Goal: Task Accomplishment & Management: Manage account settings

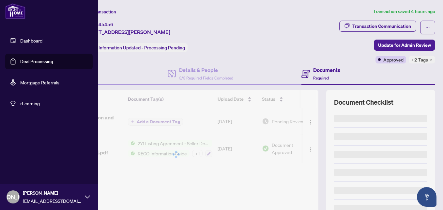
scroll to position [33, 0]
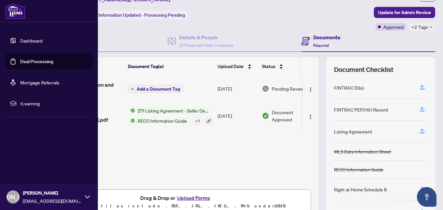
click at [24, 62] on link "Deal Processing" at bounding box center [36, 61] width 33 height 6
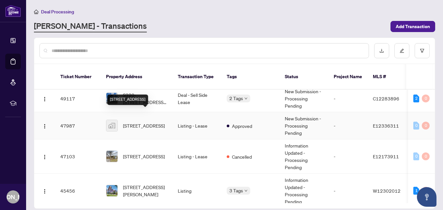
scroll to position [229, 0]
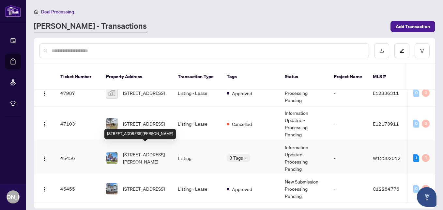
click at [144, 151] on span "[STREET_ADDRESS][PERSON_NAME]" at bounding box center [145, 158] width 44 height 14
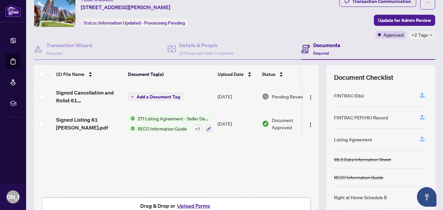
scroll to position [33, 0]
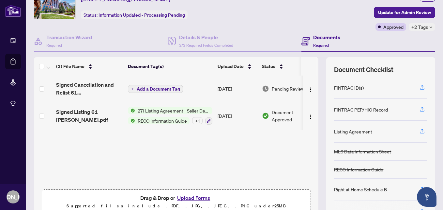
click at [152, 112] on span "271 Listing Agreement - Seller Designated Representation Agreement Authority to…" at bounding box center [173, 110] width 77 height 7
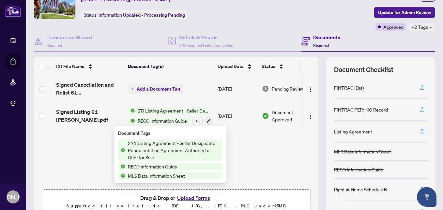
click at [148, 109] on span "271 Listing Agreement - Seller Designated Representation Agreement Authority to…" at bounding box center [173, 110] width 77 height 7
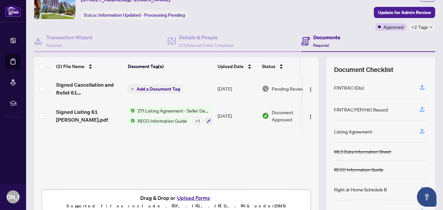
click at [147, 109] on span "271 Listing Agreement - Seller Designated Representation Agreement Authority to…" at bounding box center [173, 110] width 77 height 7
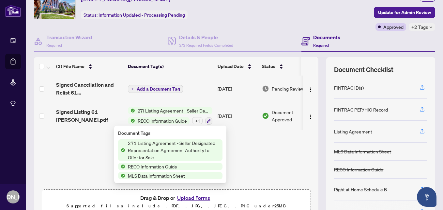
click at [157, 146] on span "271 Listing Agreement - Seller Designated Representation Agreement Authority to…" at bounding box center [173, 150] width 97 height 22
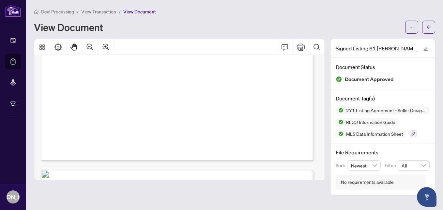
scroll to position [980, 0]
